Goal: Find specific page/section: Find specific page/section

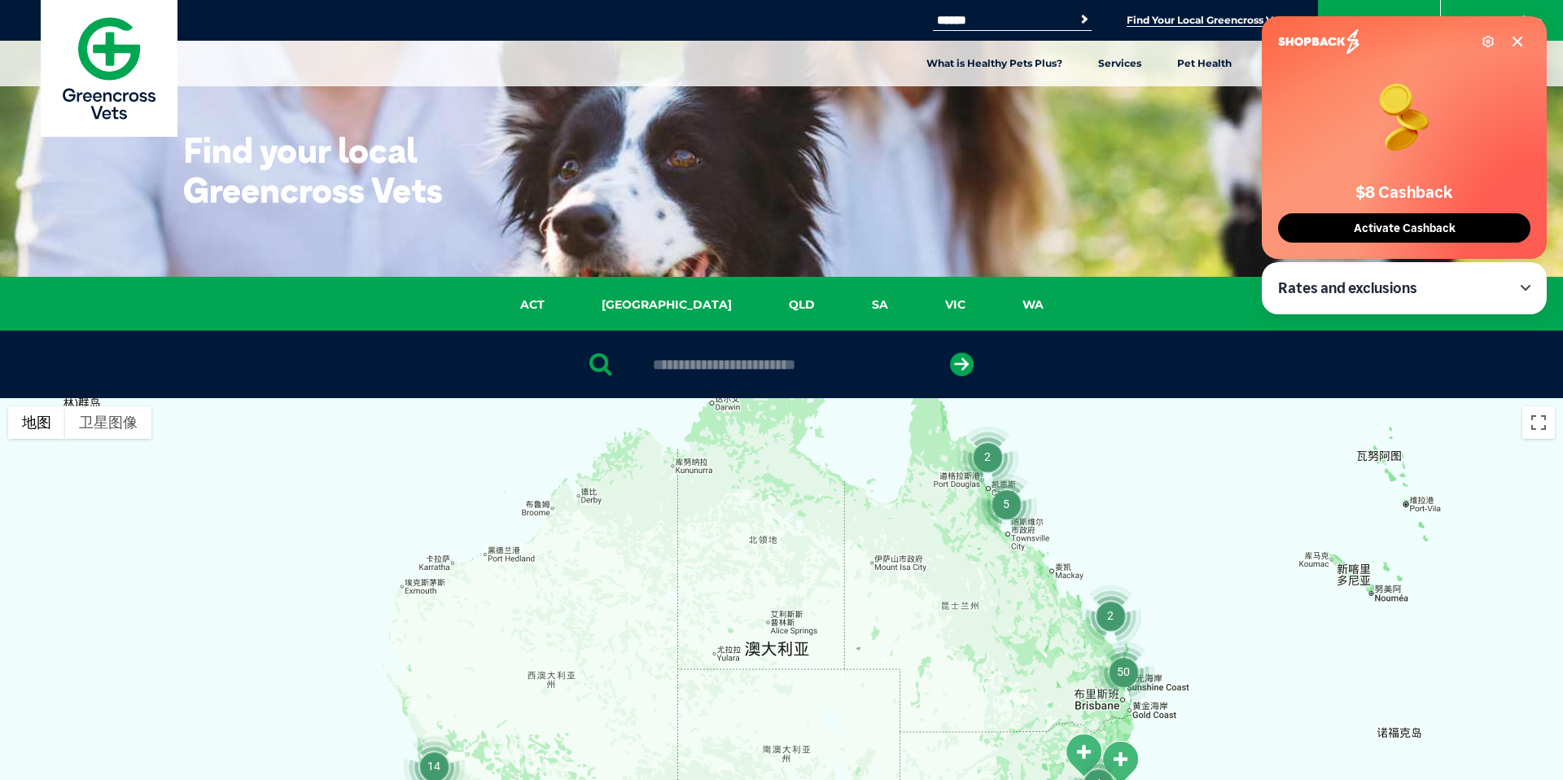
click at [1443, 229] on span "Activate Cashback" at bounding box center [1405, 228] width 112 height 14
